Goal: Task Accomplishment & Management: Complete application form

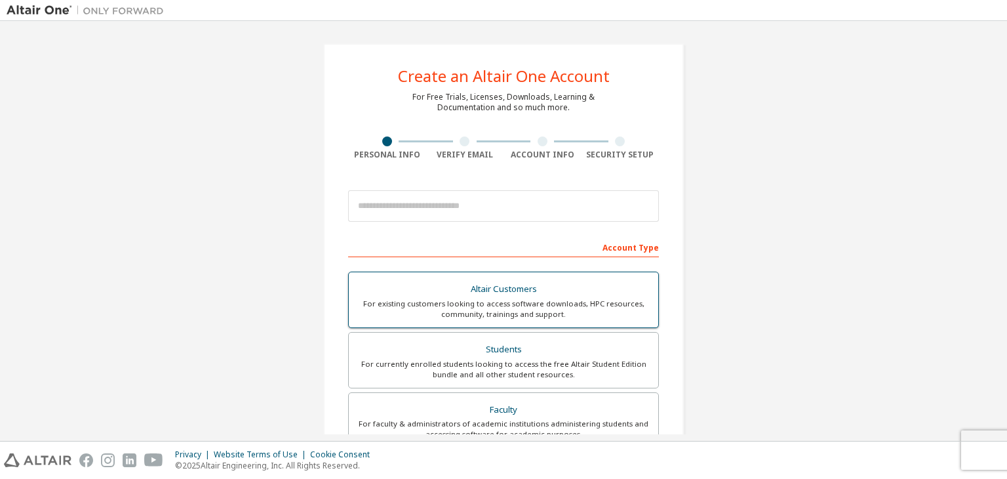
scroll to position [110, 0]
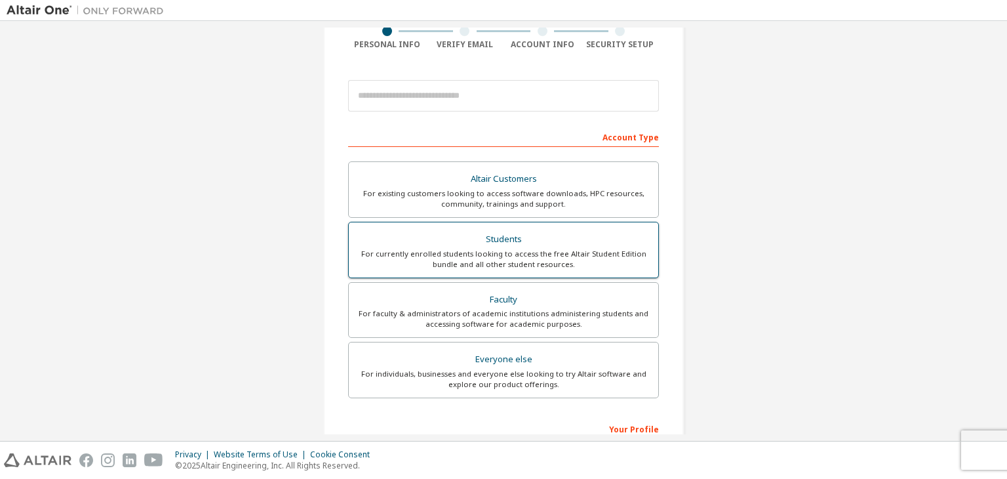
click at [560, 252] on div "For currently enrolled students looking to access the free Altair Student Editi…" at bounding box center [504, 259] width 294 height 21
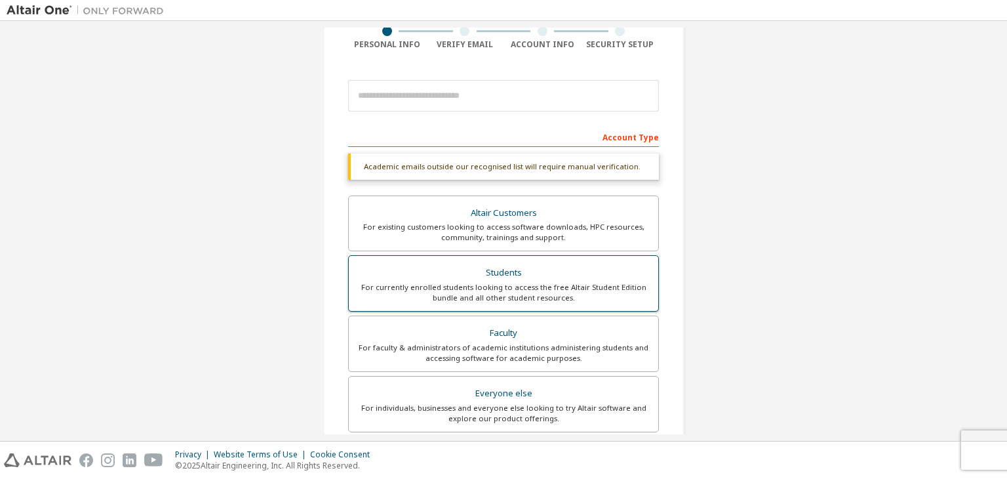
scroll to position [89, 0]
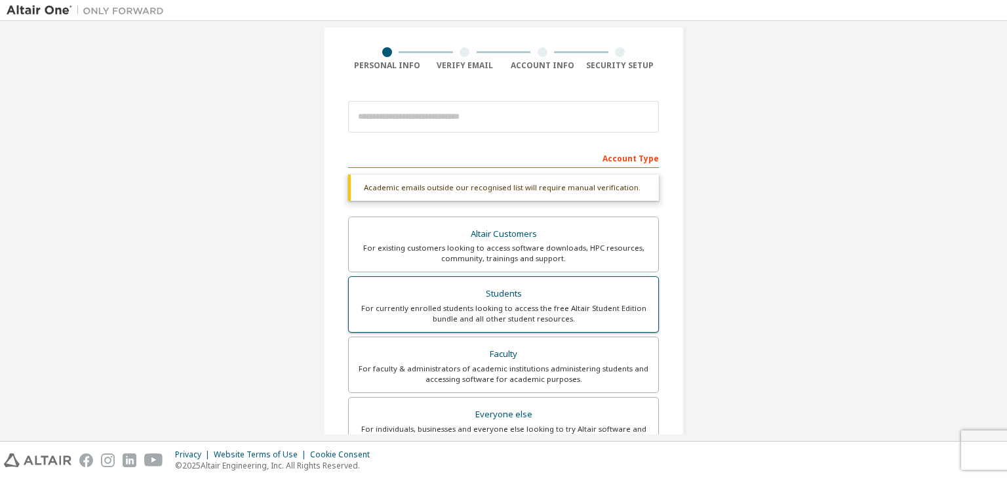
click at [554, 291] on div "Students" at bounding box center [504, 294] width 294 height 18
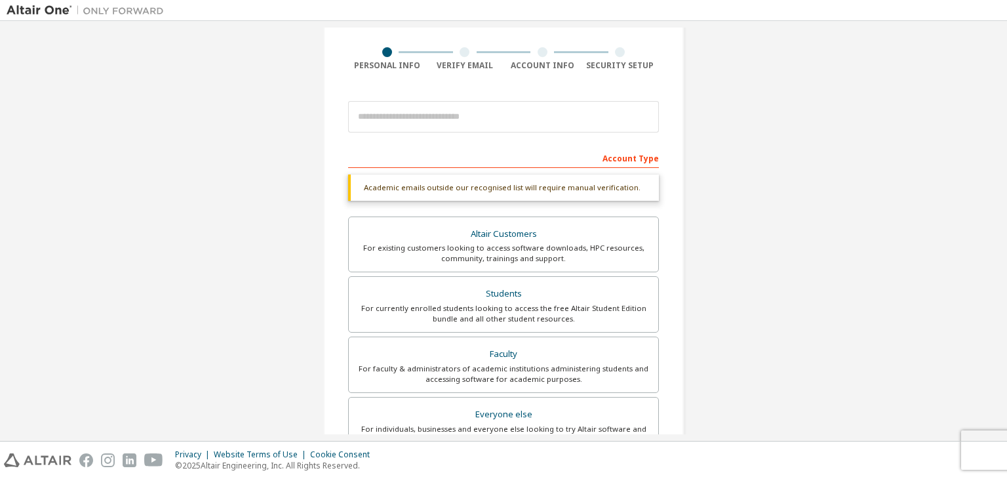
scroll to position [232, 0]
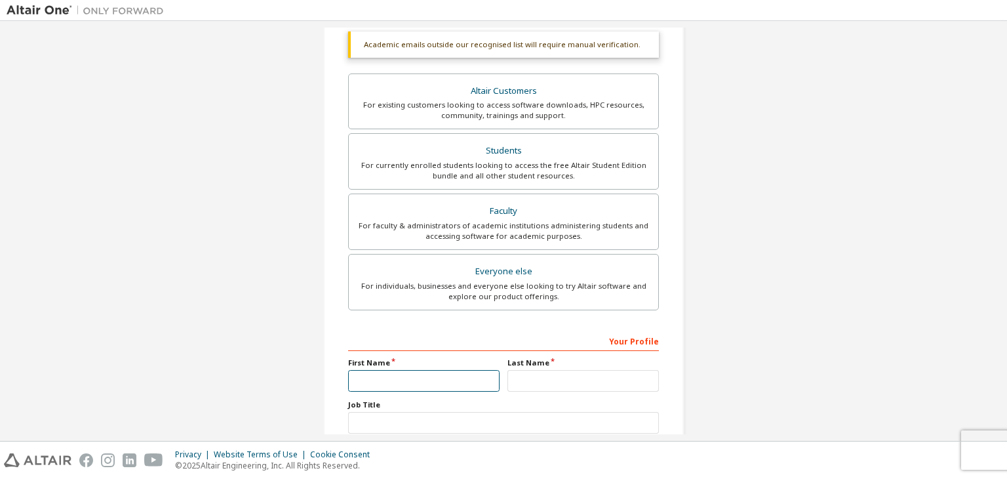
click at [416, 370] on input "text" at bounding box center [423, 381] width 151 height 22
type input "********"
click at [519, 370] on input "text" at bounding box center [583, 381] width 151 height 22
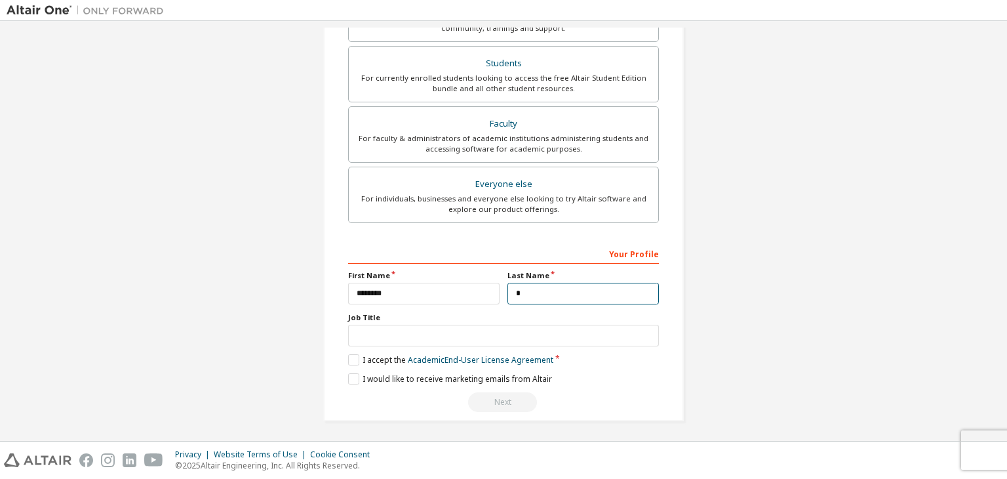
type input "*"
click at [429, 336] on input "text" at bounding box center [503, 336] width 311 height 22
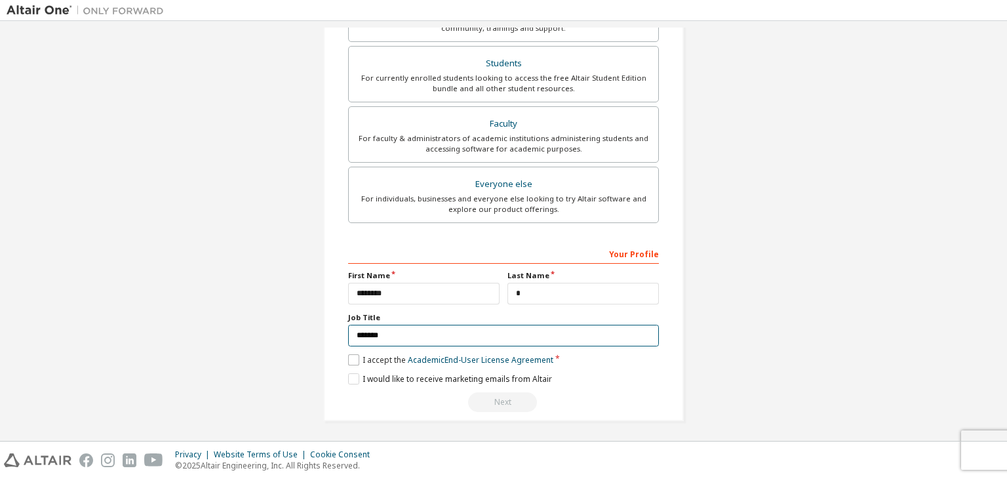
type input "*******"
click at [348, 355] on label "I accept the Academic End-User License Agreement" at bounding box center [450, 359] width 205 height 11
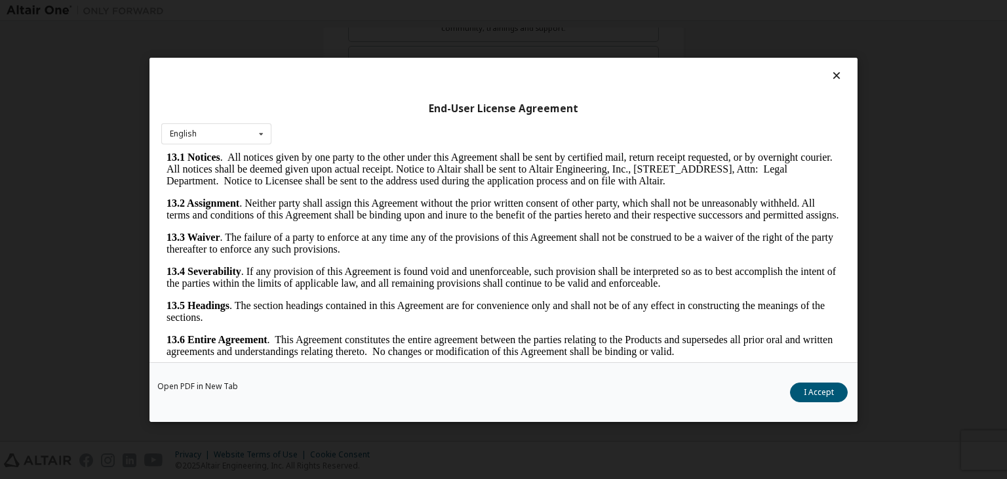
scroll to position [20, 0]
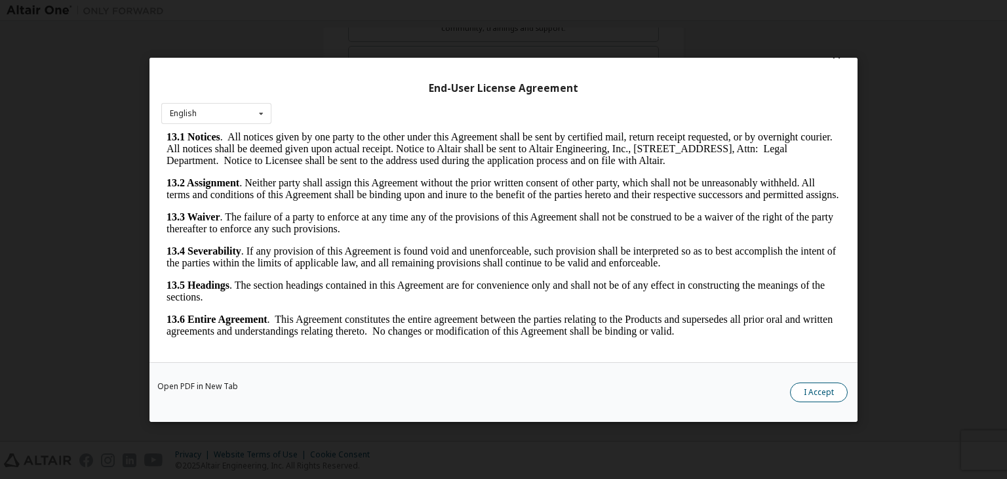
click at [812, 394] on button "I Accept" at bounding box center [819, 392] width 58 height 20
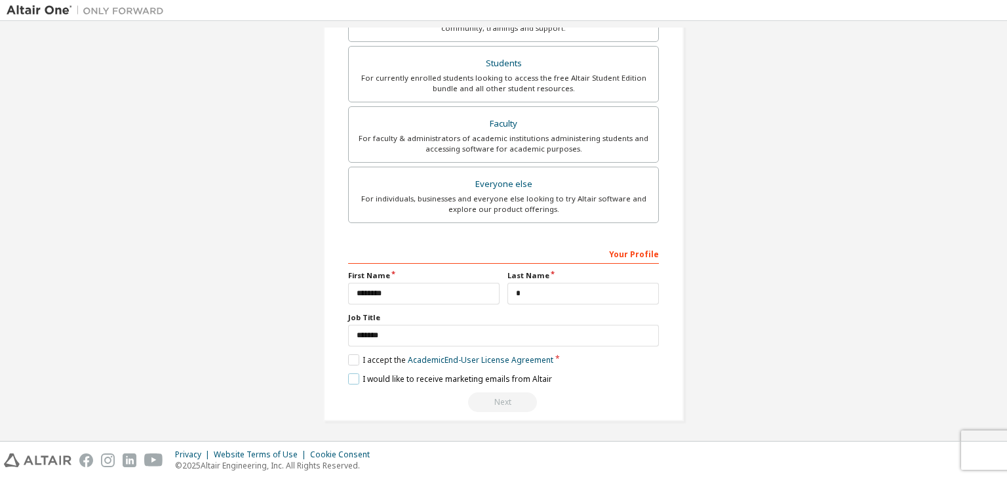
click at [355, 376] on label "I would like to receive marketing emails from Altair" at bounding box center [450, 378] width 204 height 11
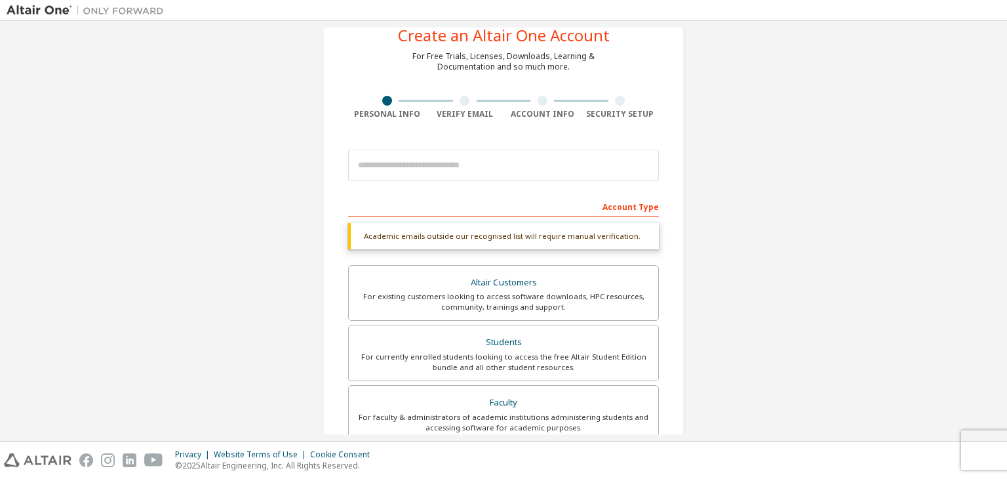
scroll to position [47, 0]
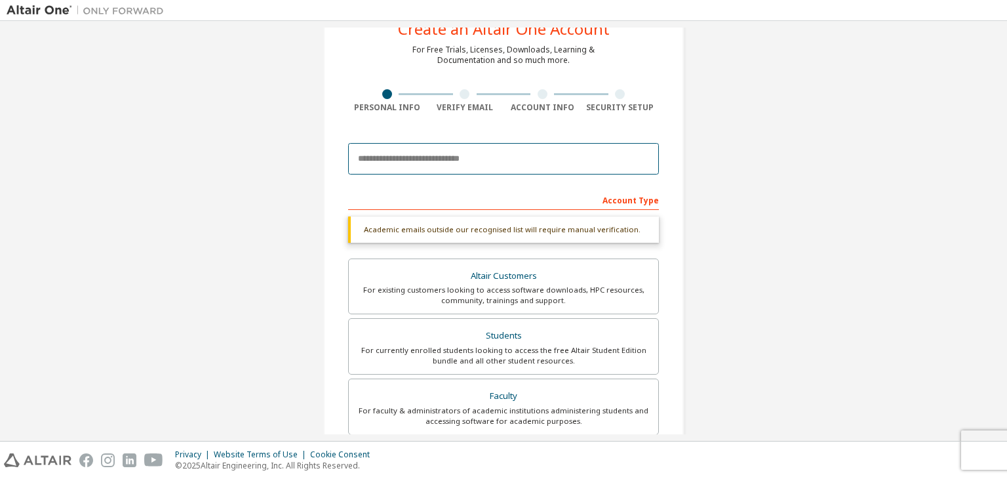
click at [477, 157] on input "email" at bounding box center [503, 158] width 311 height 31
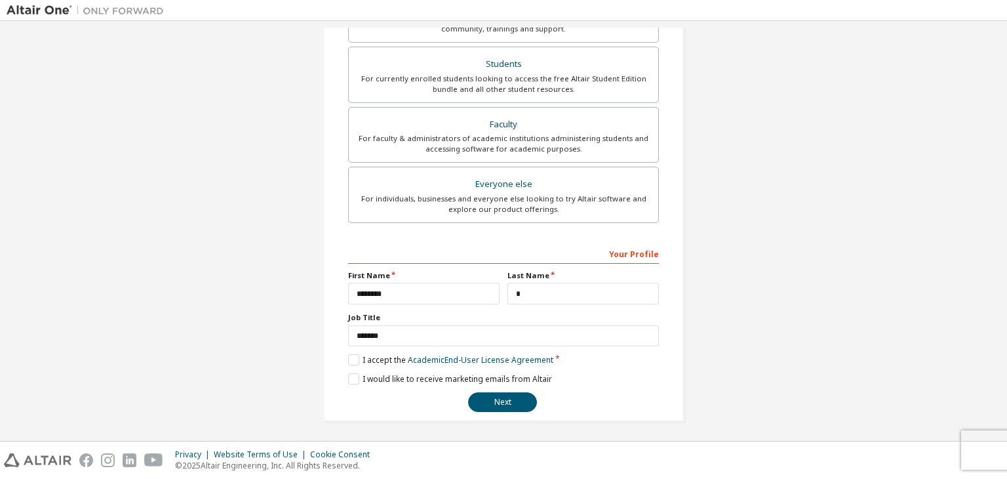
scroll to position [285, 0]
type input "**********"
click at [507, 401] on button "Next" at bounding box center [502, 402] width 69 height 20
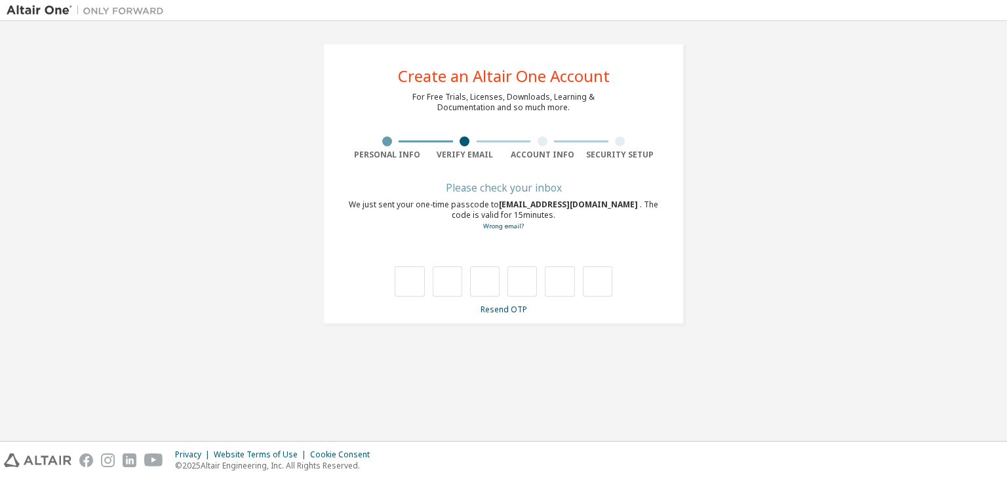
type input "*"
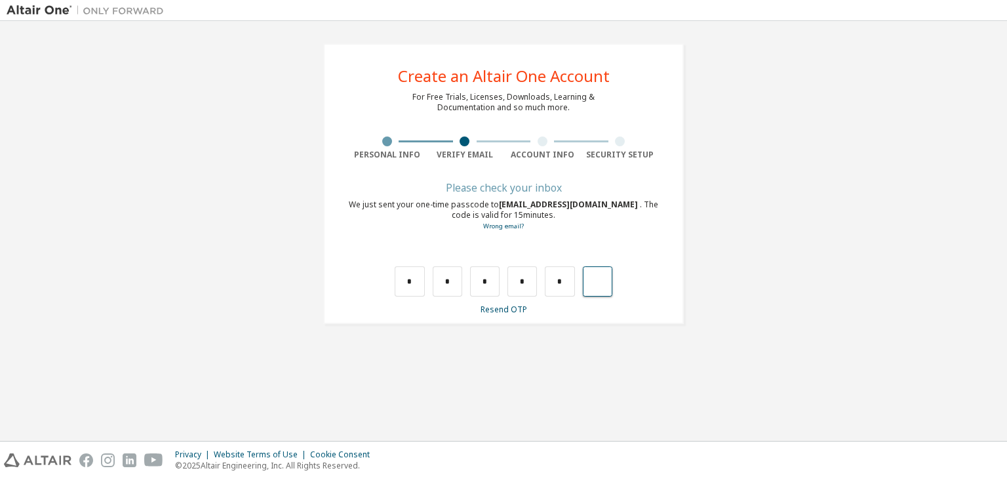
type input "*"
